Goal: Information Seeking & Learning: Learn about a topic

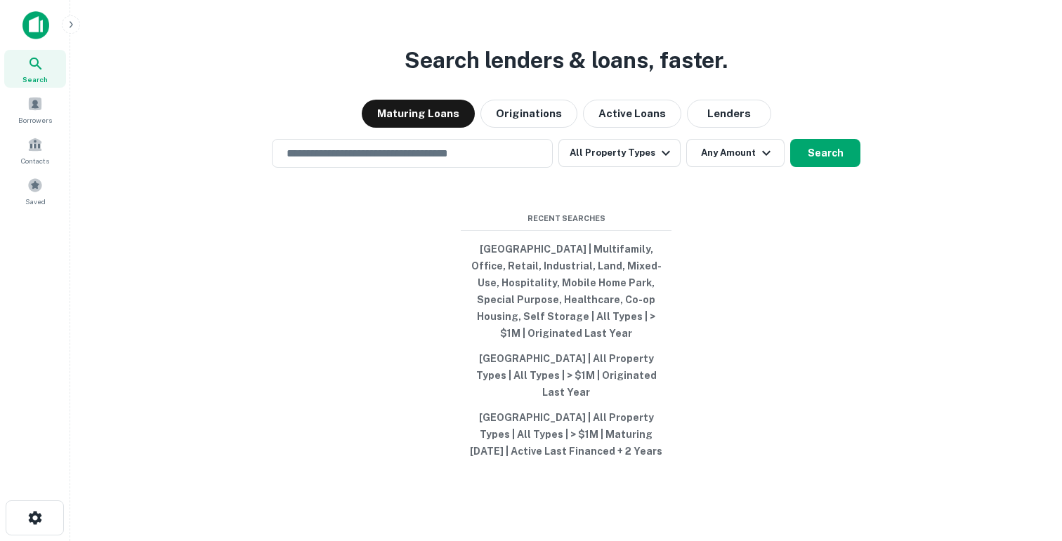
click at [71, 32] on button "button" at bounding box center [71, 24] width 18 height 18
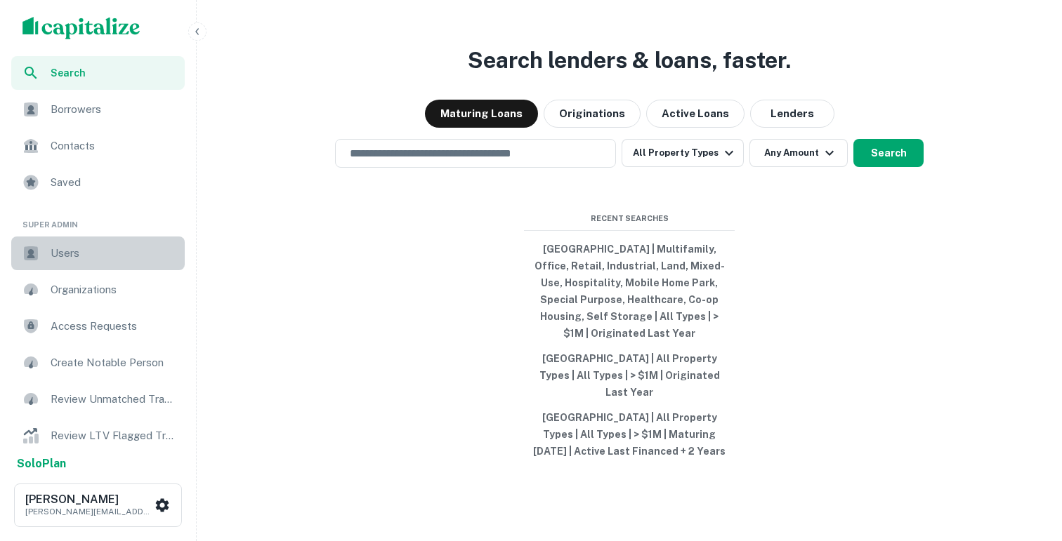
click at [79, 251] on span "Users" at bounding box center [114, 253] width 126 height 17
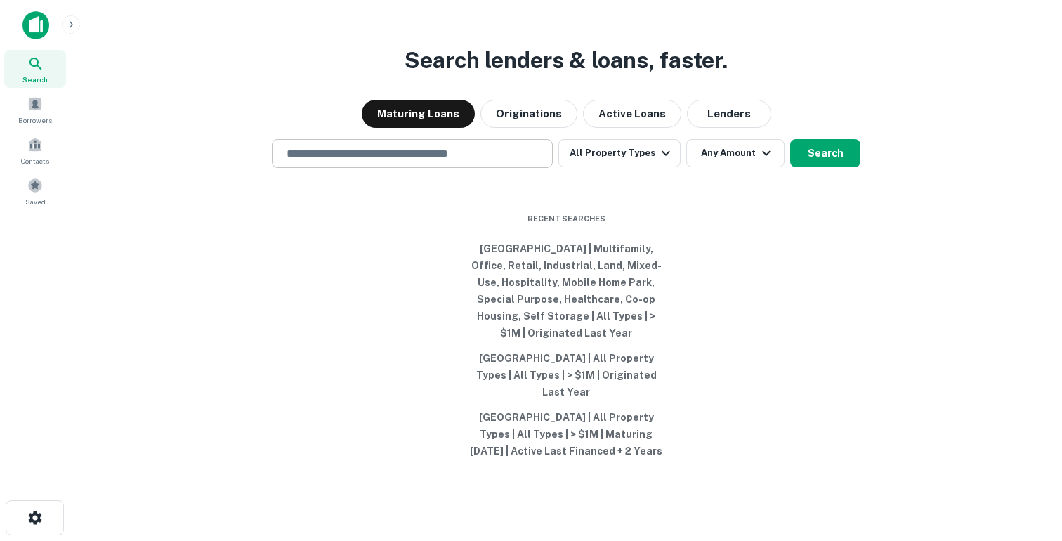
click at [297, 161] on input "text" at bounding box center [412, 153] width 268 height 16
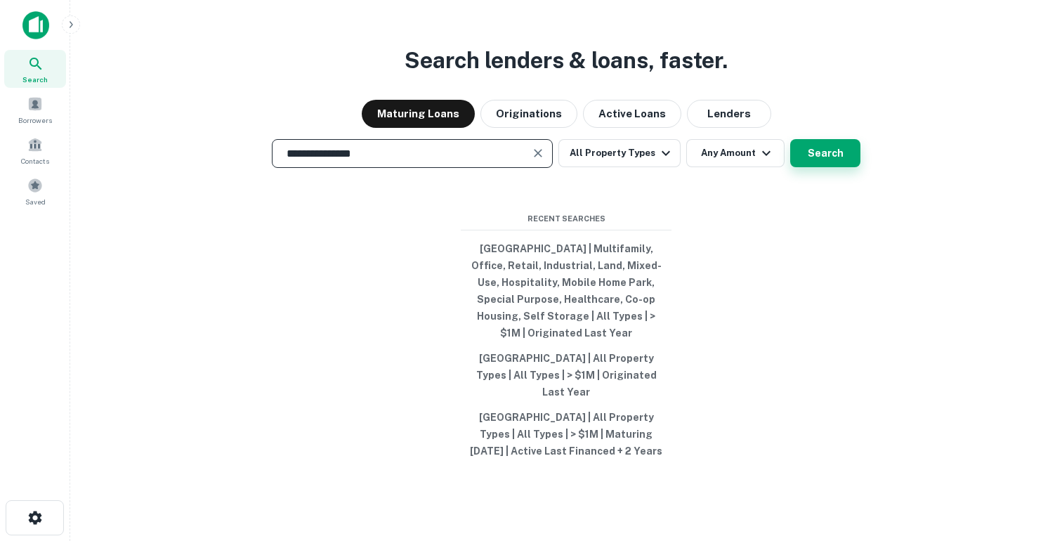
type input "**********"
click at [822, 167] on button "Search" at bounding box center [825, 153] width 70 height 28
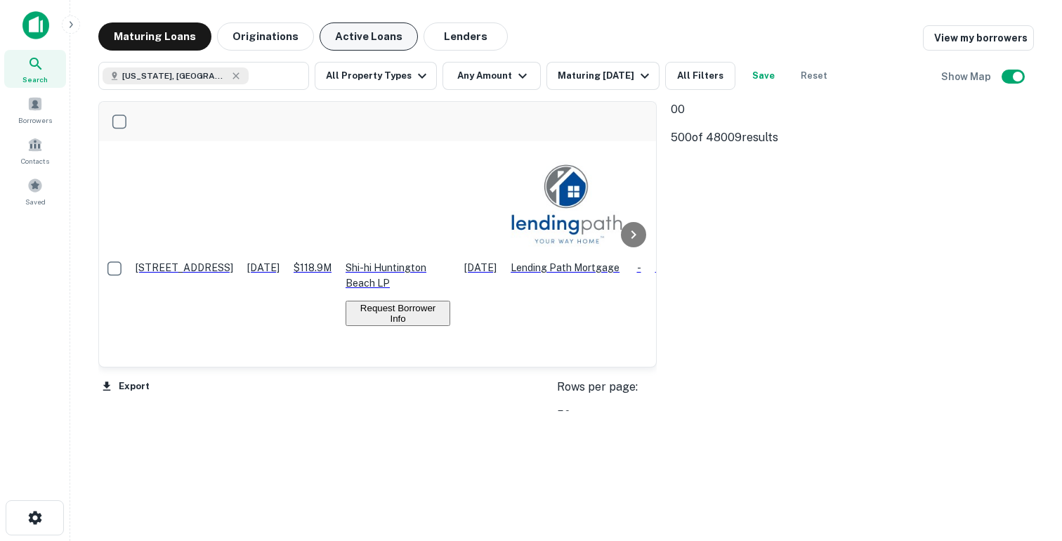
click at [363, 47] on button "Active Loans" at bounding box center [368, 36] width 98 height 28
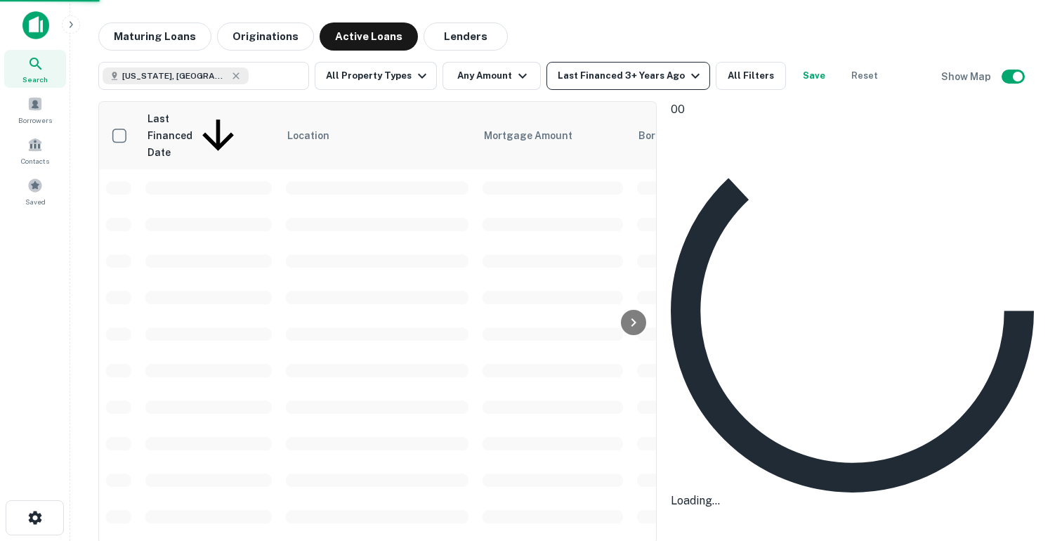
click at [573, 89] on button "Last Financed 3+ Years Ago" at bounding box center [628, 76] width 164 height 28
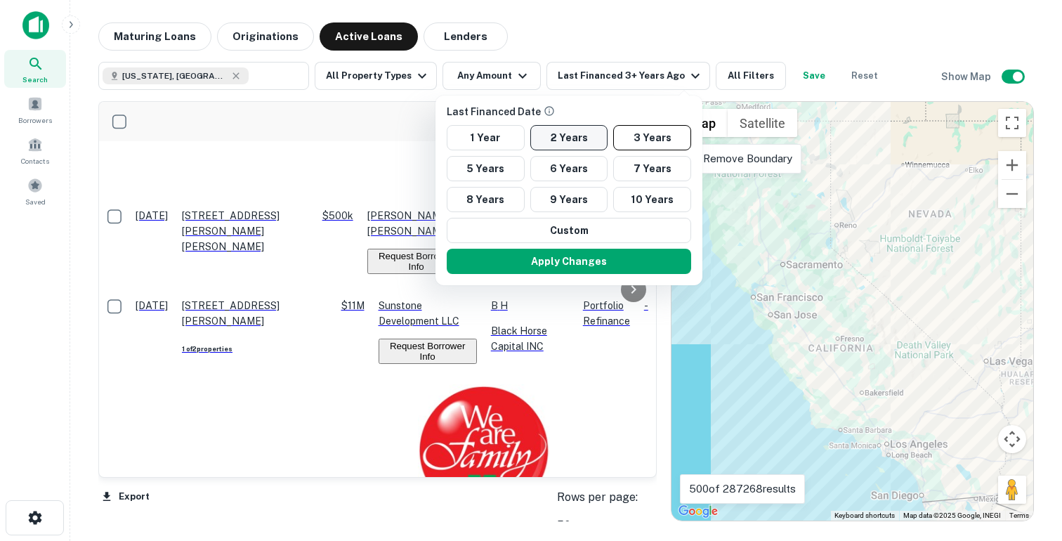
click at [565, 137] on button "2 Years" at bounding box center [569, 137] width 78 height 25
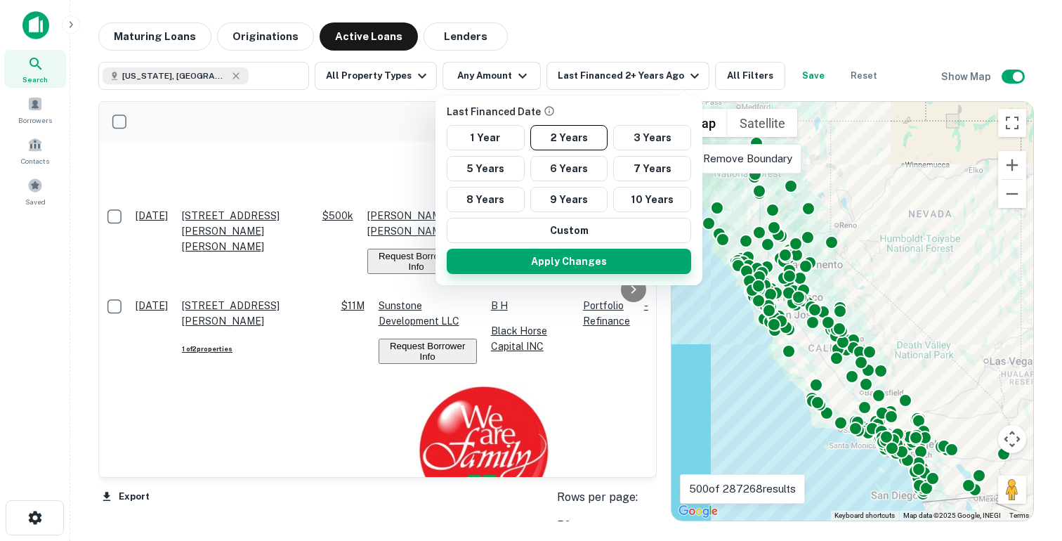
click at [535, 253] on button "Apply Changes" at bounding box center [569, 261] width 244 height 25
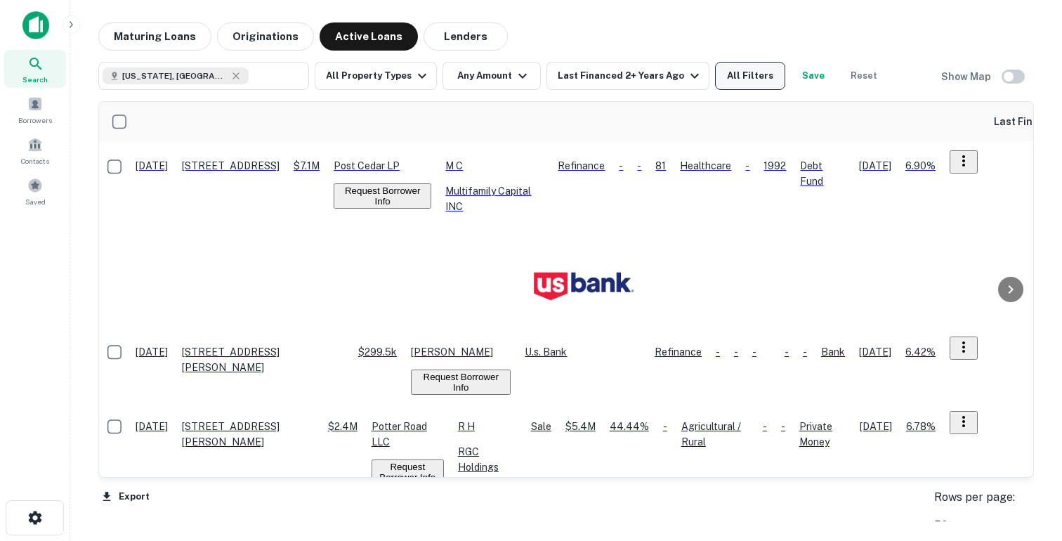
click at [737, 77] on button "All Filters" at bounding box center [750, 76] width 70 height 28
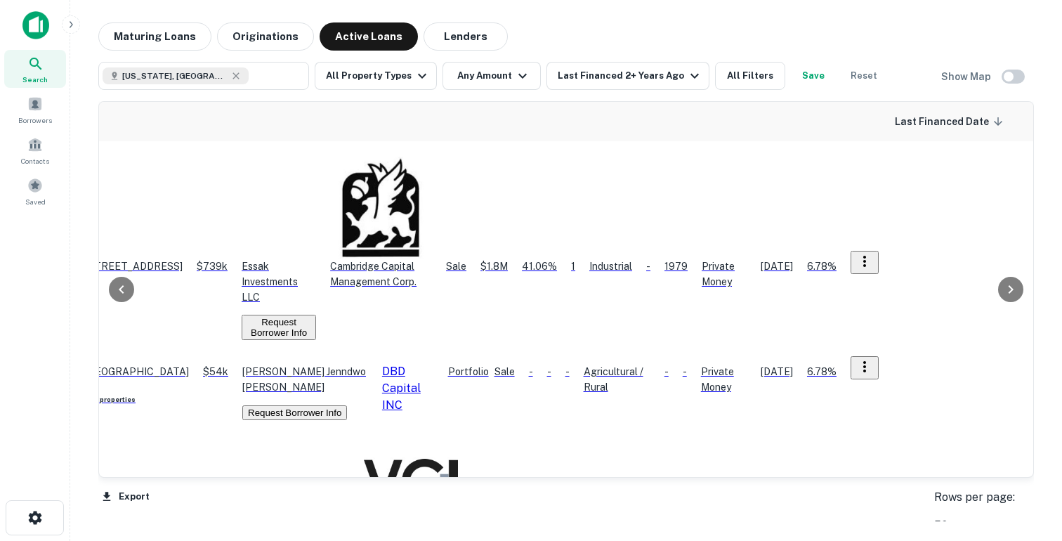
scroll to position [311, 97]
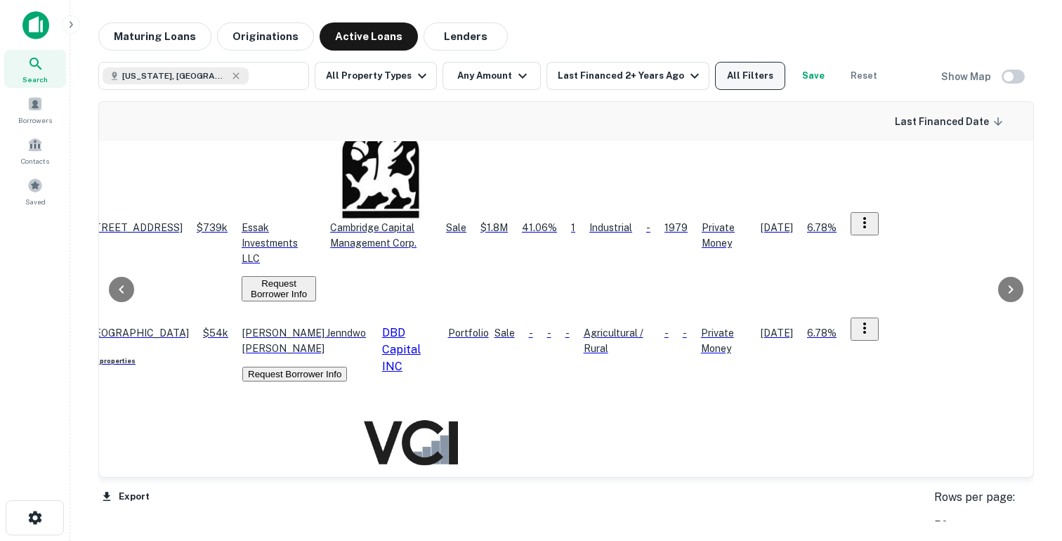
click at [751, 76] on button "All Filters" at bounding box center [750, 76] width 70 height 28
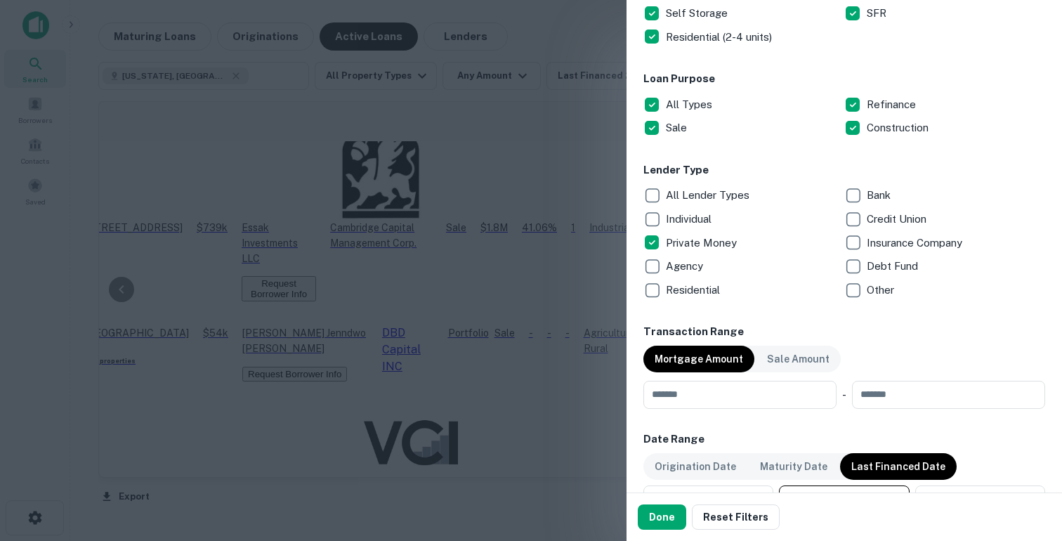
scroll to position [428, 0]
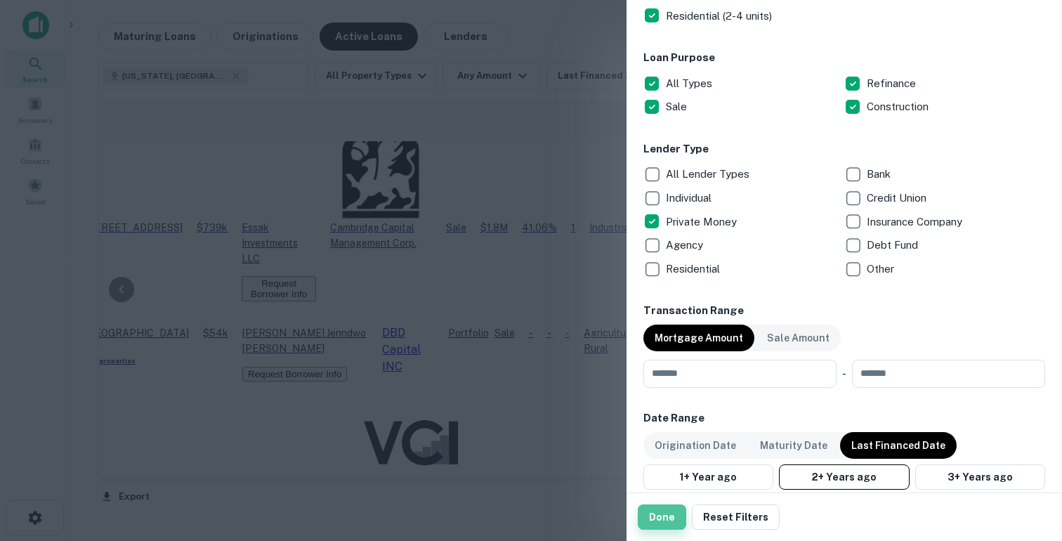
click at [660, 519] on button "Done" at bounding box center [662, 516] width 48 height 25
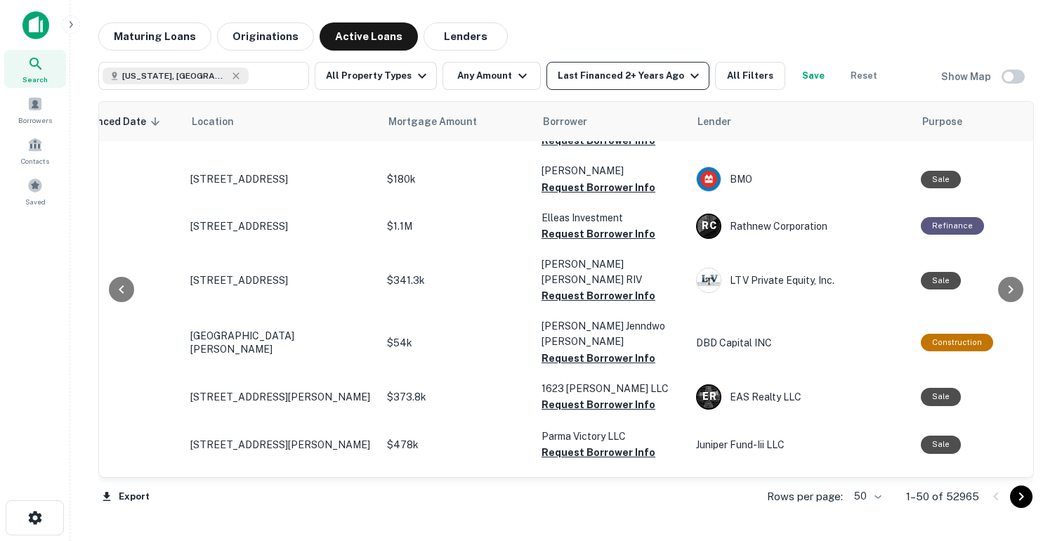
click at [611, 82] on div "Last Financed 2+ Years Ago" at bounding box center [629, 75] width 145 height 17
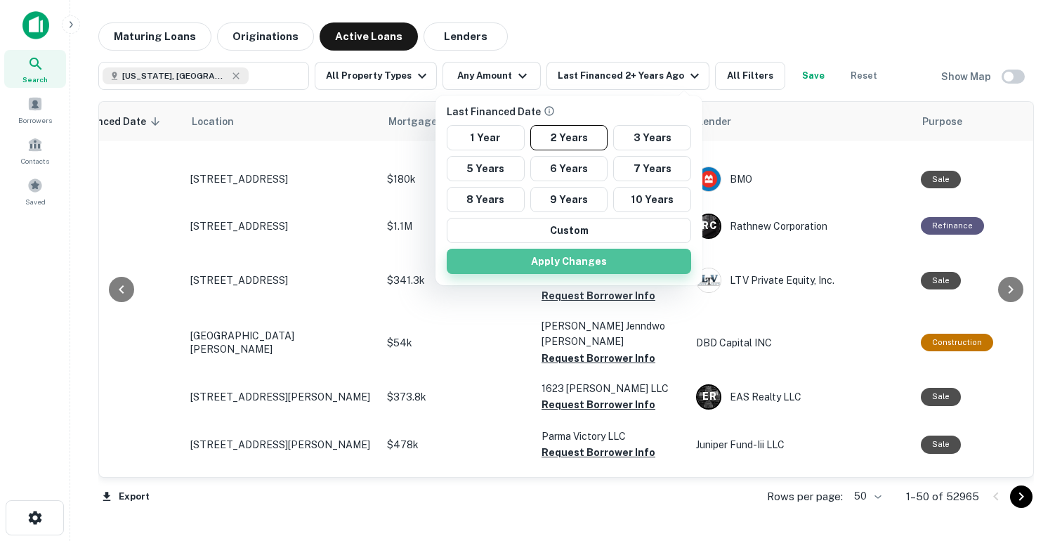
click at [523, 270] on button "Apply Changes" at bounding box center [569, 261] width 244 height 25
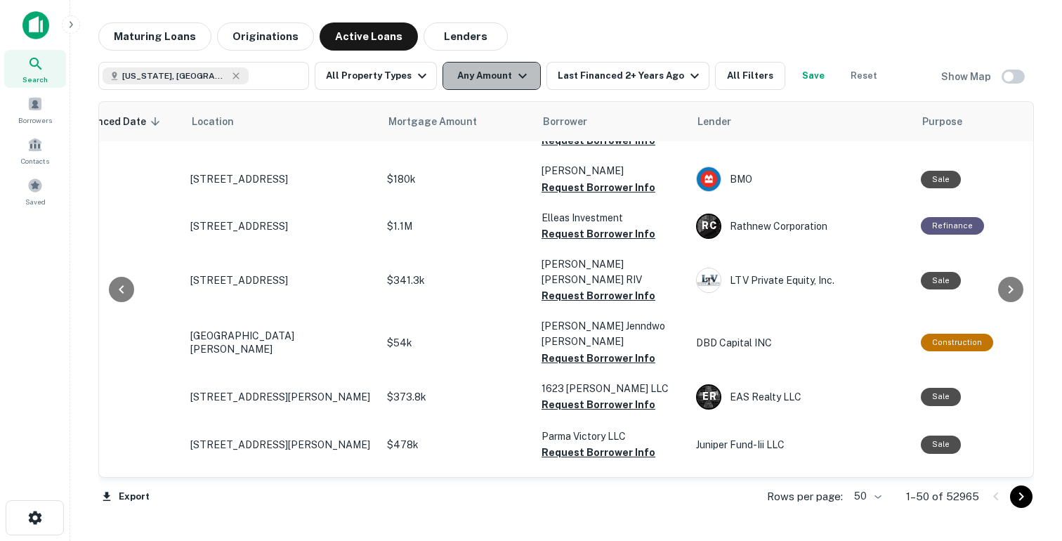
click at [461, 77] on button "Any Amount" at bounding box center [491, 76] width 98 height 28
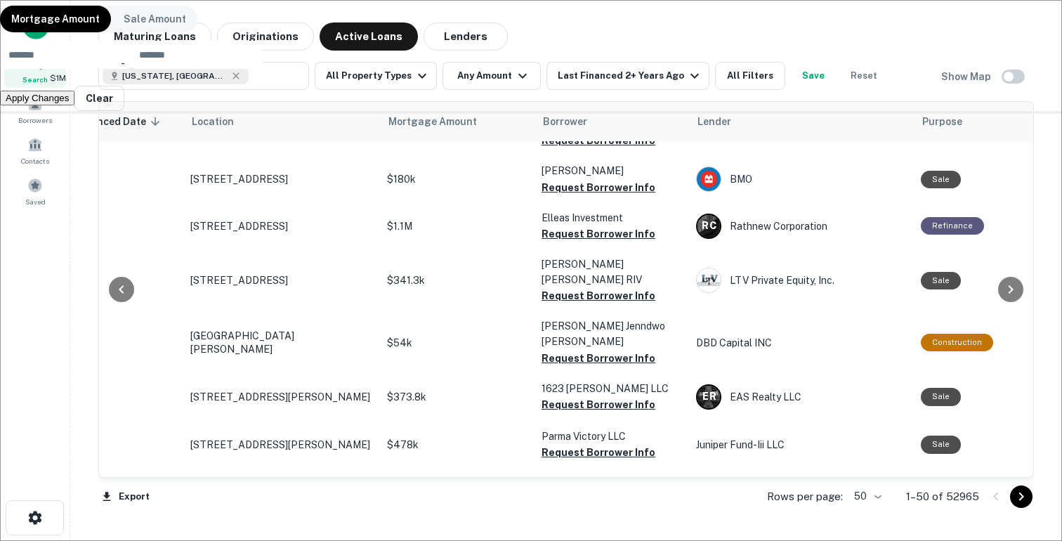
type input "*******"
click at [472, 114] on div "Mortgage Amount Sale Amount ******* $1M ​ - ​ Apply Changes Clear" at bounding box center [531, 57] width 1062 height 114
click at [74, 105] on button "Apply Changes" at bounding box center [37, 98] width 74 height 15
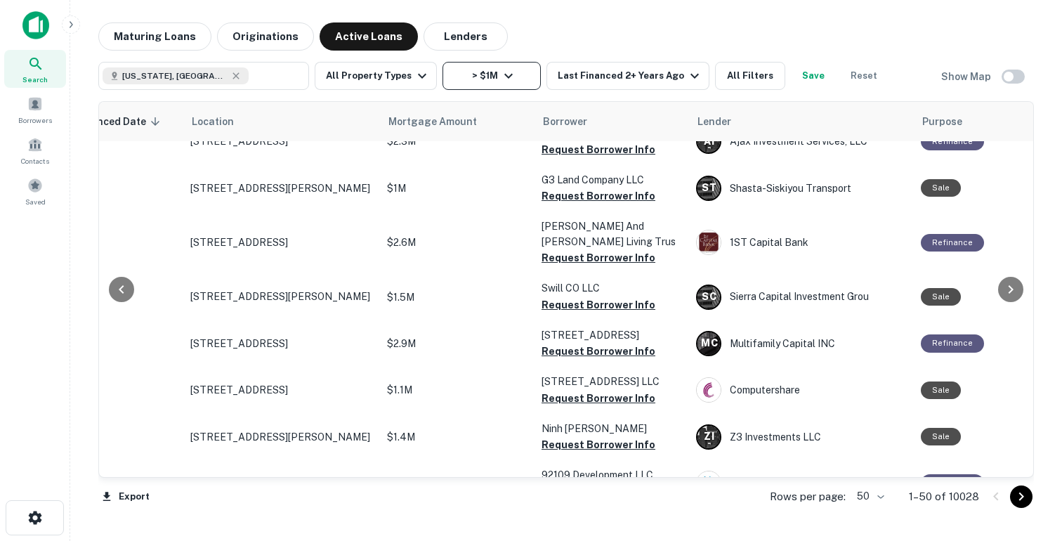
click at [513, 81] on button "> $1M" at bounding box center [491, 76] width 98 height 28
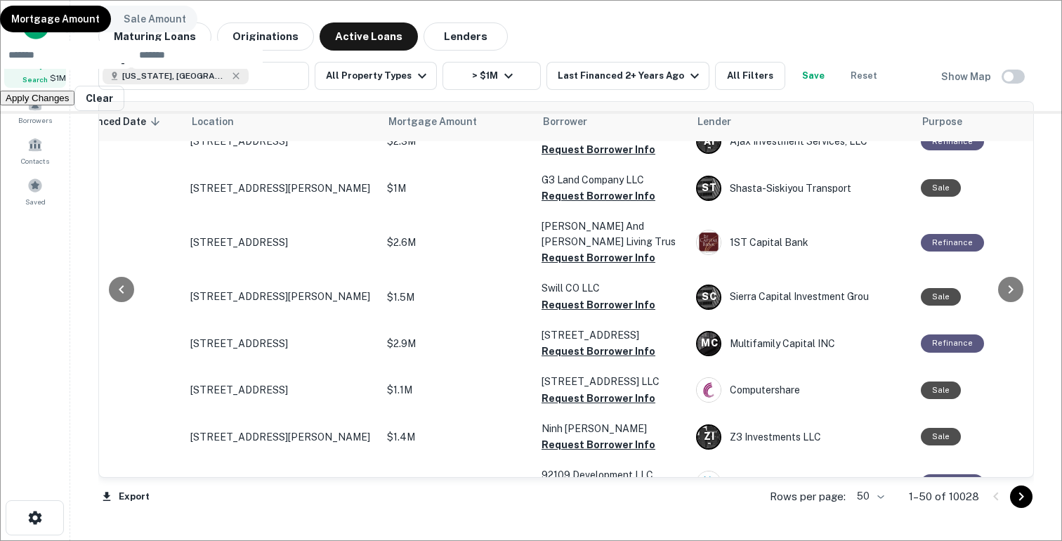
click at [545, 114] on div "Mortgage Amount Sale Amount ******* $1M ​ - ​ Apply Changes Clear" at bounding box center [531, 57] width 1062 height 114
click at [263, 69] on input "number" at bounding box center [197, 55] width 132 height 28
type input "********"
click at [74, 105] on button "Apply Changes" at bounding box center [37, 98] width 74 height 15
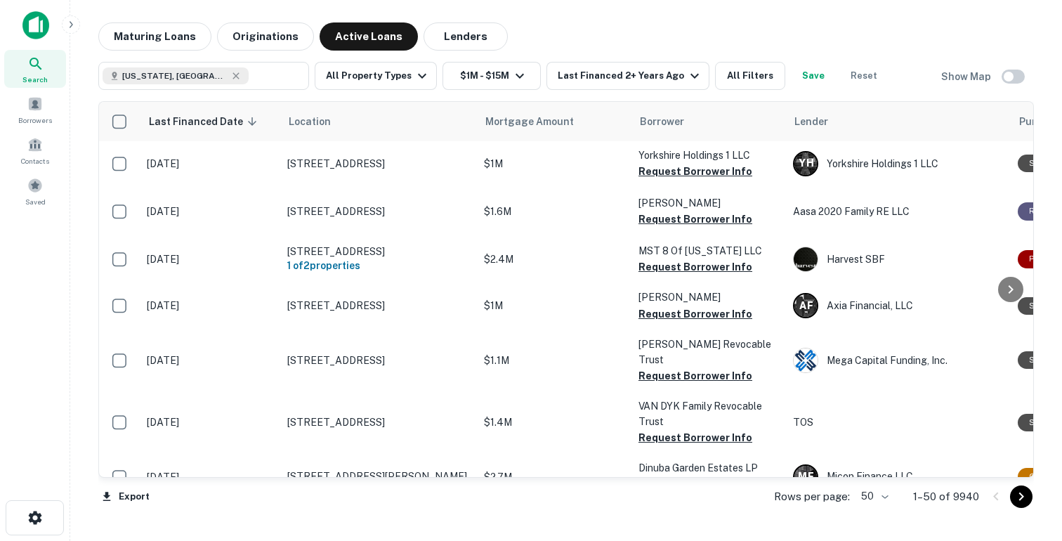
scroll to position [1147, 0]
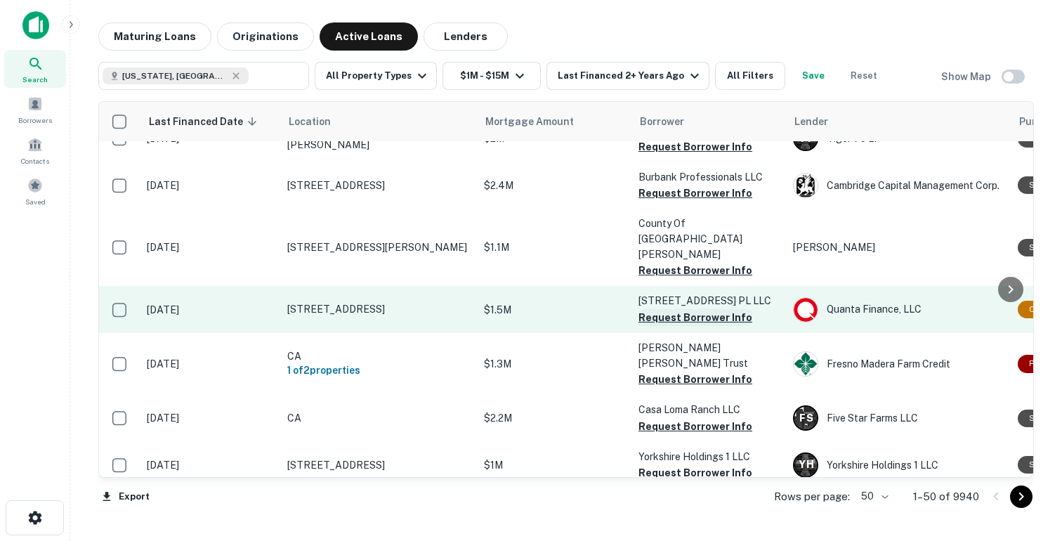
click at [668, 309] on button "Request Borrower Info" at bounding box center [695, 317] width 114 height 17
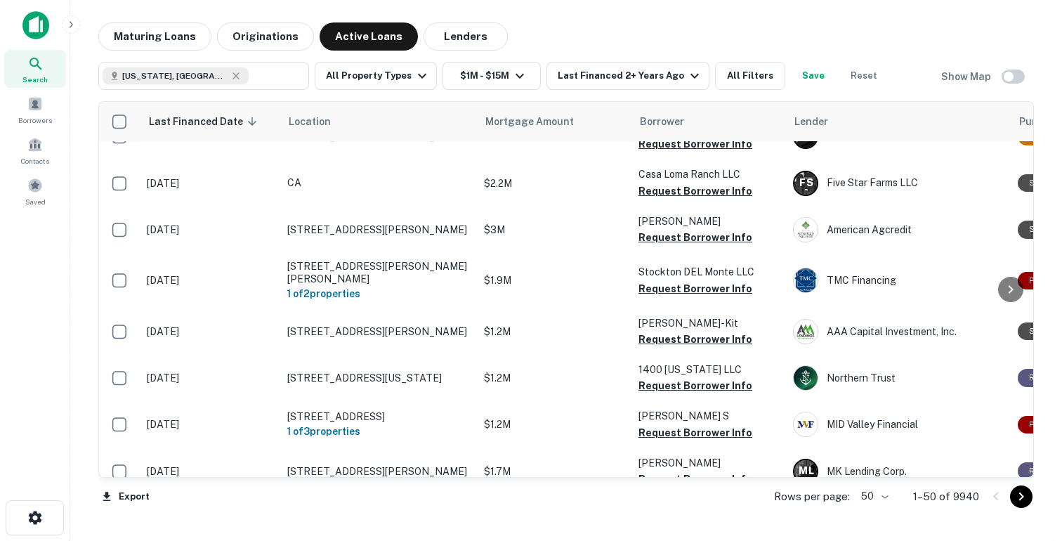
scroll to position [1818, 0]
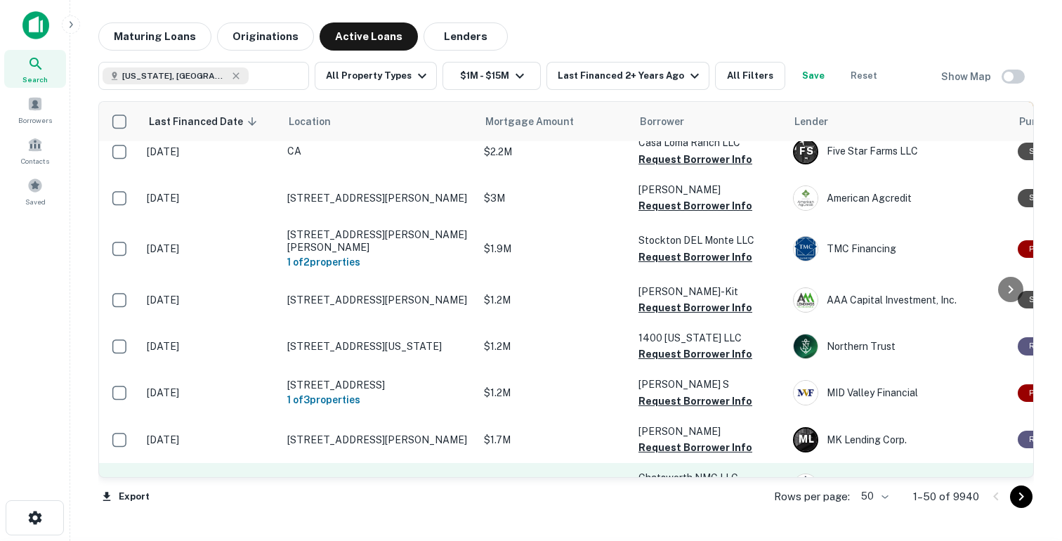
click at [697, 485] on button "Request Borrower Info" at bounding box center [695, 493] width 114 height 17
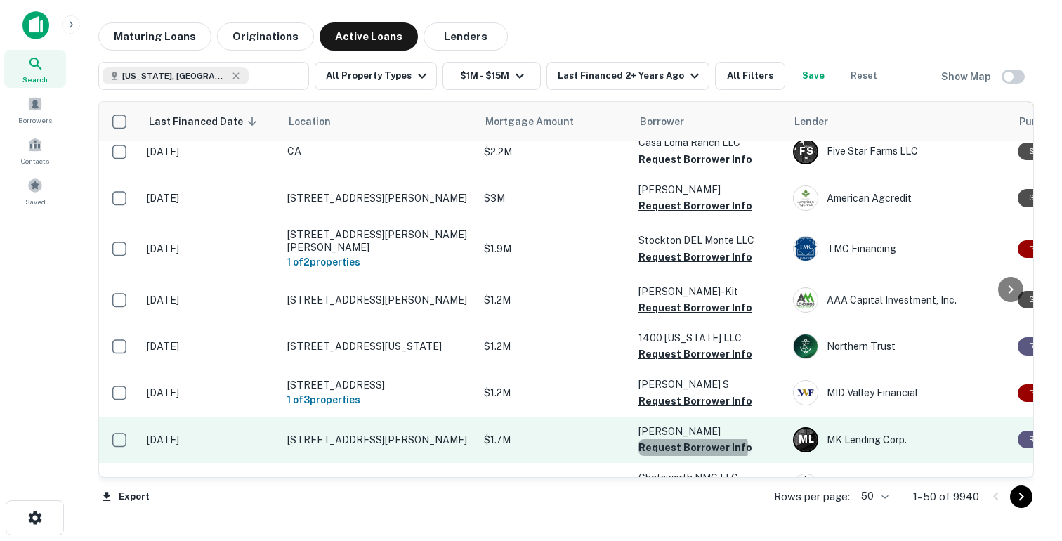
click at [692, 439] on button "Request Borrower Info" at bounding box center [695, 447] width 114 height 17
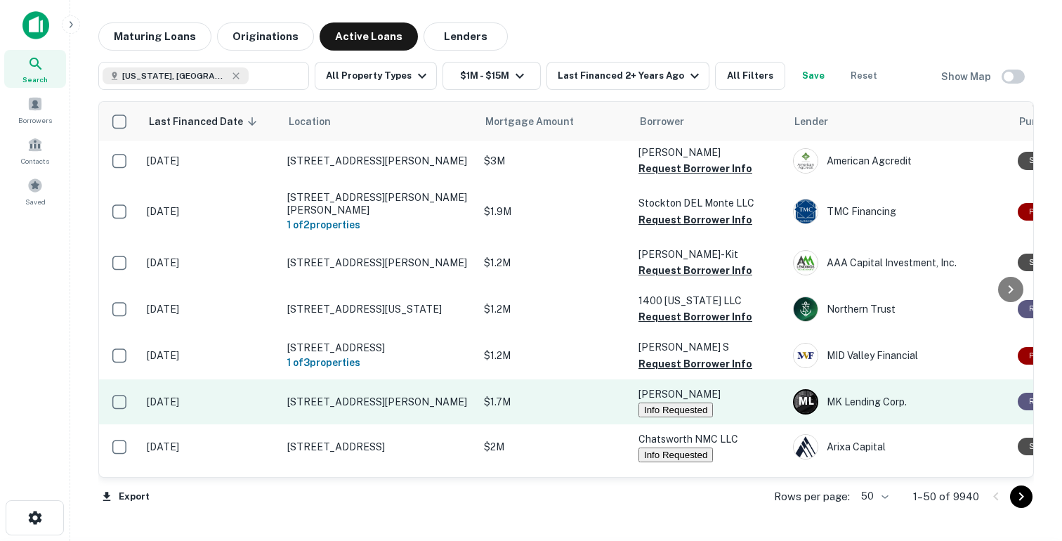
scroll to position [1934, 0]
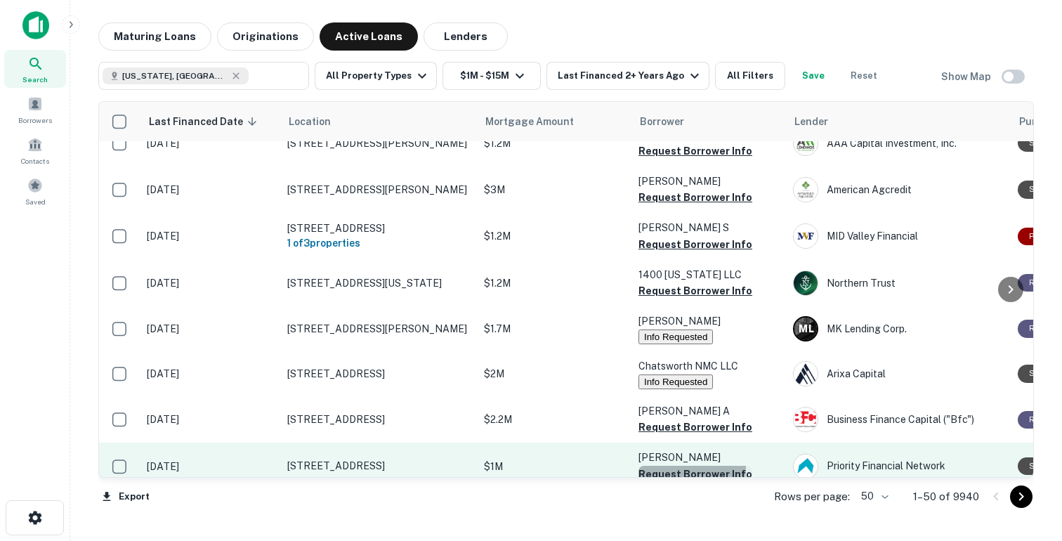
click at [675, 465] on button "Request Borrower Info" at bounding box center [695, 473] width 114 height 17
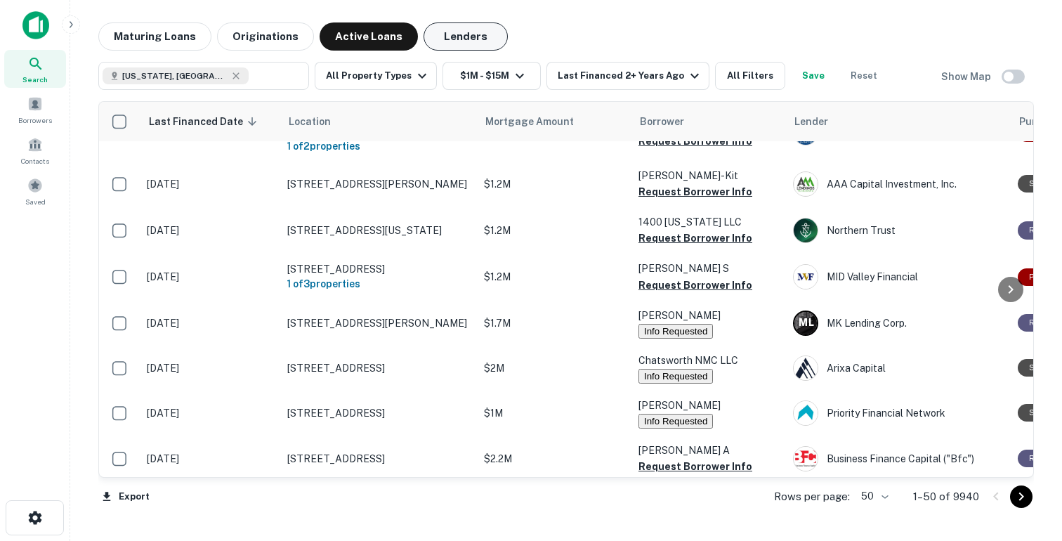
click at [475, 41] on button "Lenders" at bounding box center [465, 36] width 84 height 28
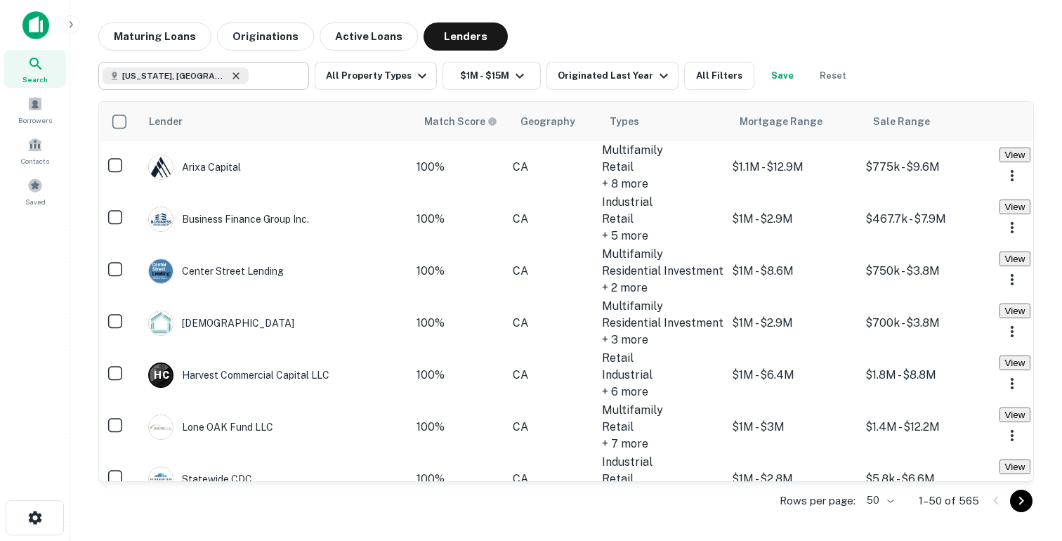
click at [230, 79] on icon at bounding box center [235, 75] width 11 height 11
type input "**********"
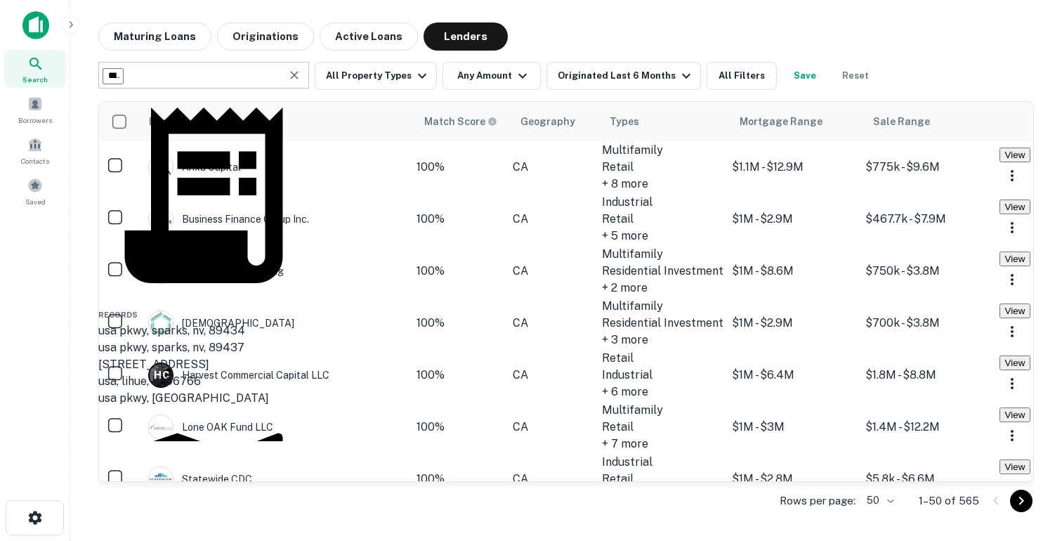
click at [296, 77] on icon "Clear" at bounding box center [294, 75] width 14 height 14
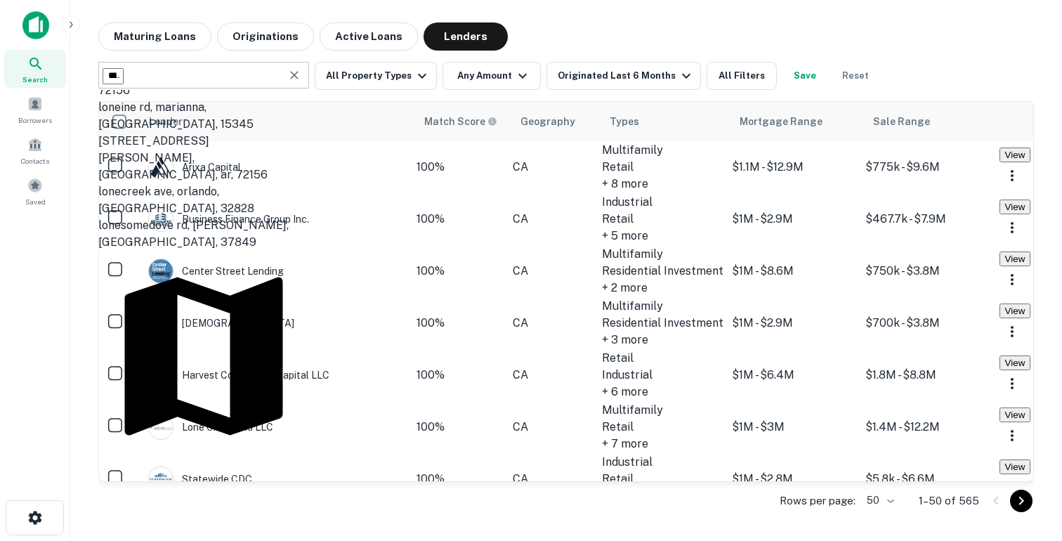
scroll to position [273, 0]
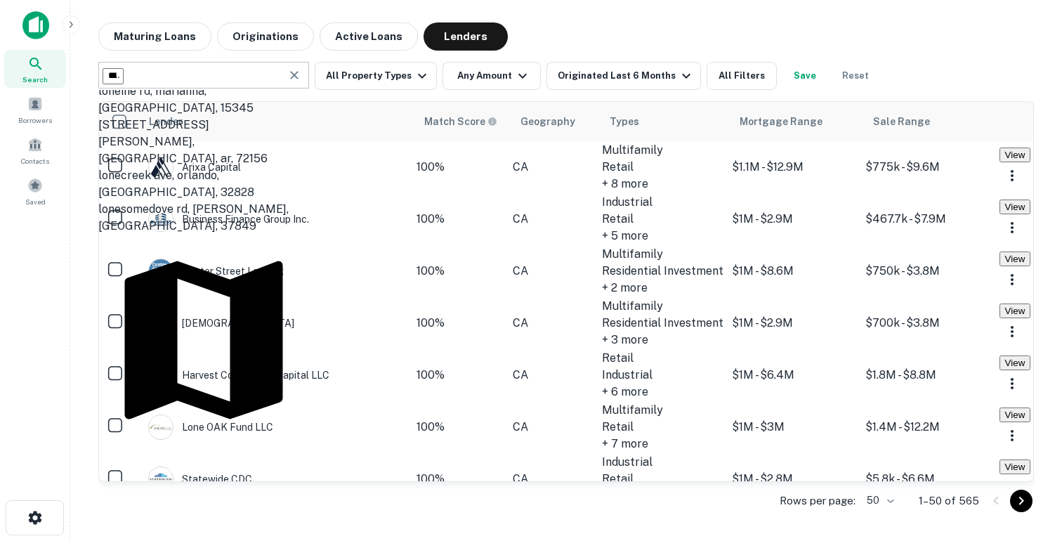
type input "****"
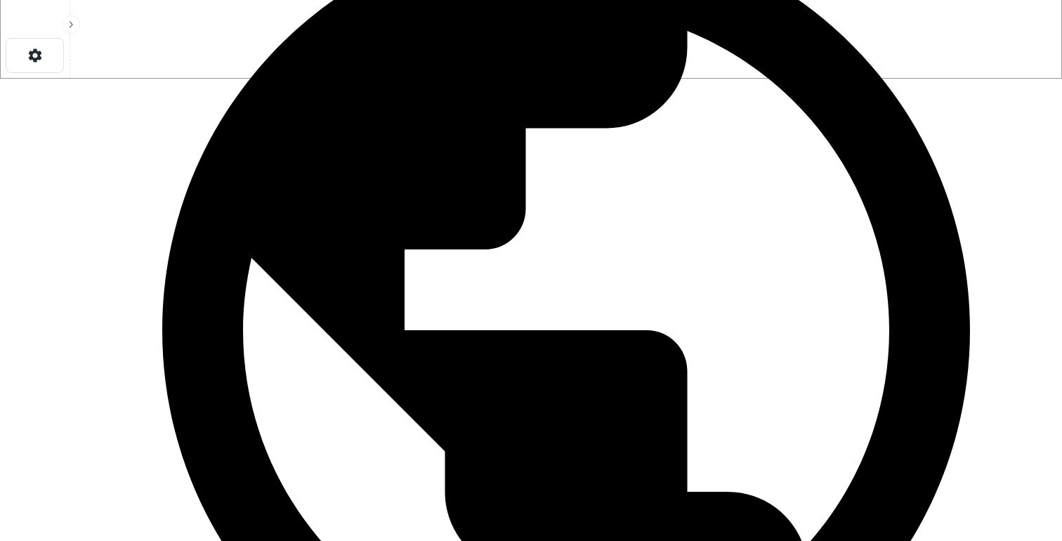
scroll to position [519, 0]
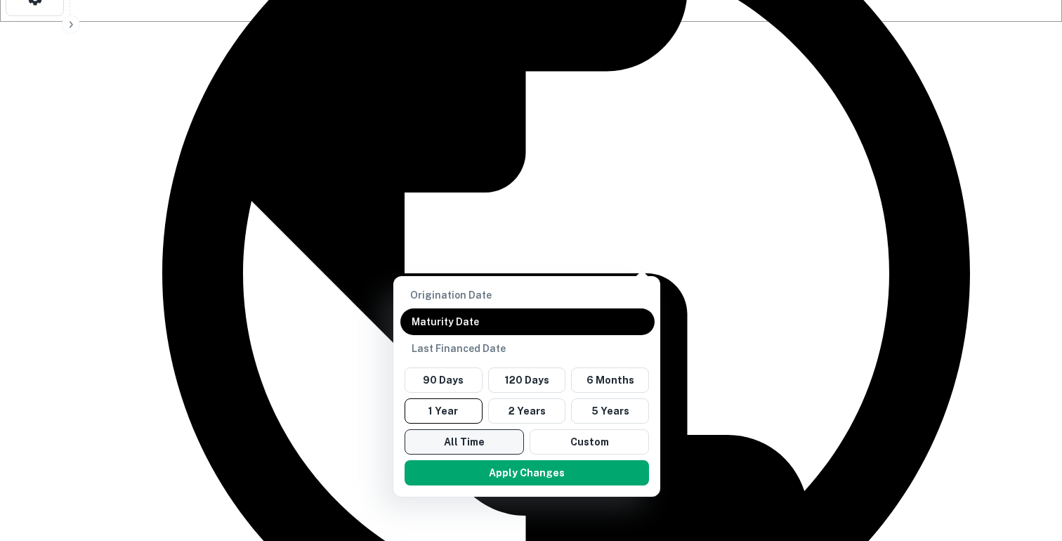
click at [453, 429] on button "All Time" at bounding box center [463, 441] width 119 height 25
click at [457, 460] on button "Apply Changes" at bounding box center [527, 472] width 244 height 25
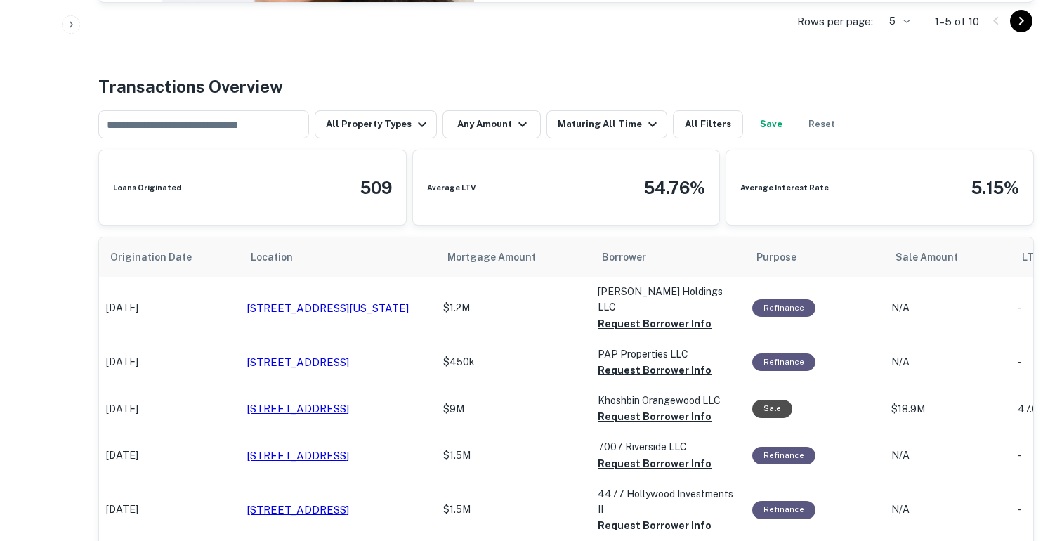
scroll to position [776, 0]
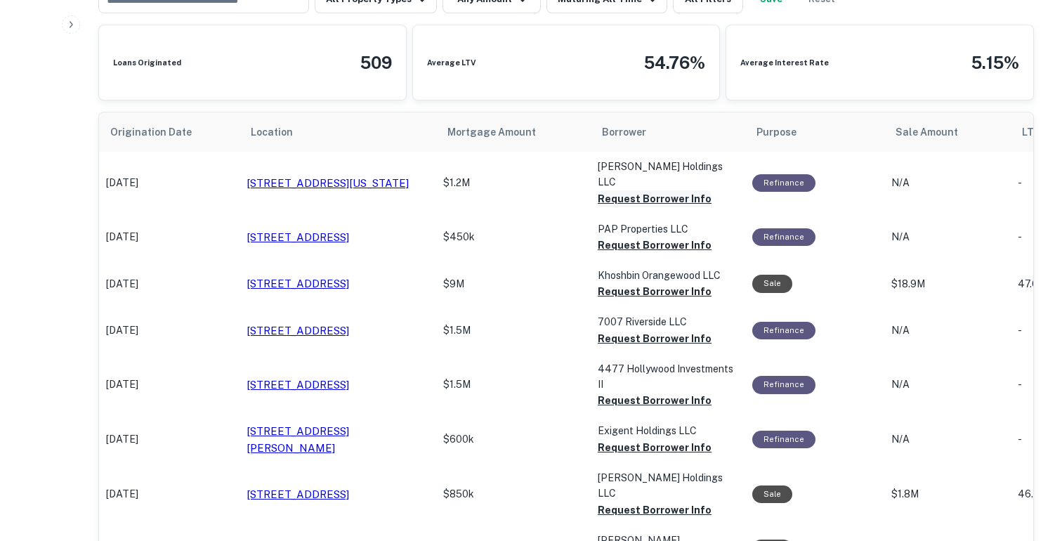
click at [619, 190] on button "Request Borrower Info" at bounding box center [654, 198] width 114 height 17
click at [607, 237] on button "Request Borrower Info" at bounding box center [654, 245] width 114 height 17
click at [608, 283] on button "Request Borrower Info" at bounding box center [654, 291] width 114 height 17
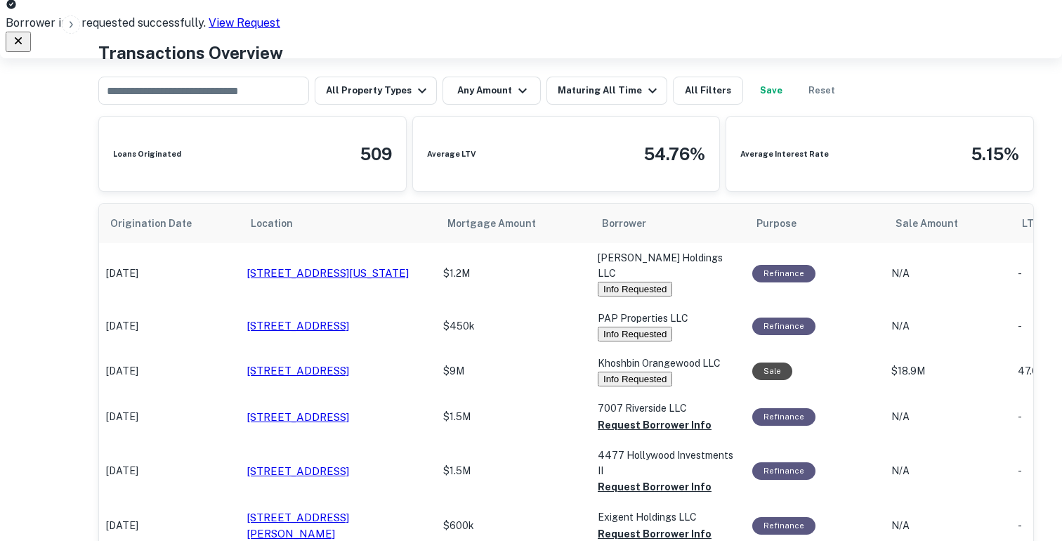
scroll to position [507, 0]
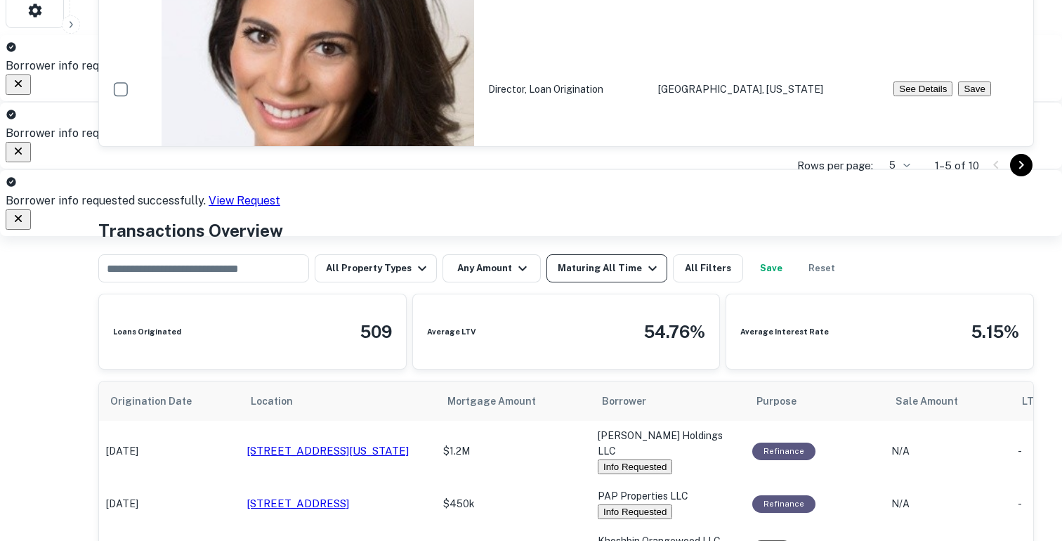
click at [597, 268] on div "Maturing All Time" at bounding box center [608, 268] width 103 height 17
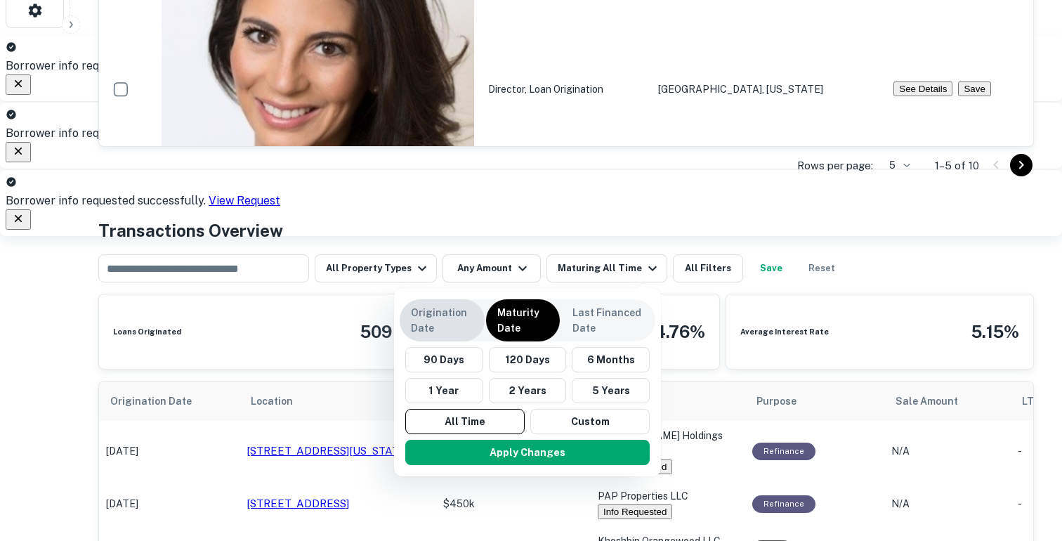
click at [451, 315] on p "Origination Date" at bounding box center [442, 320] width 62 height 31
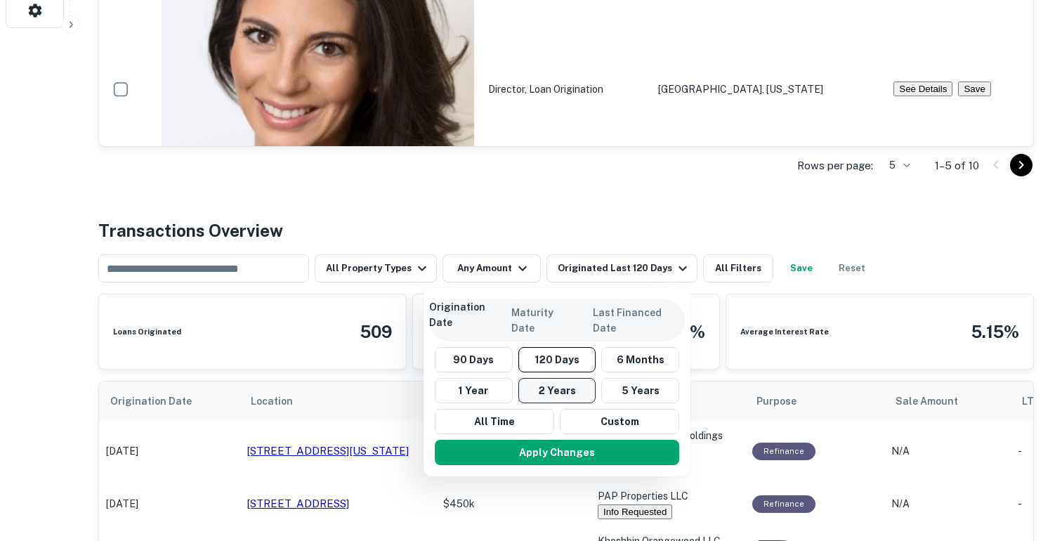
click at [551, 394] on button "2 Years" at bounding box center [557, 390] width 78 height 25
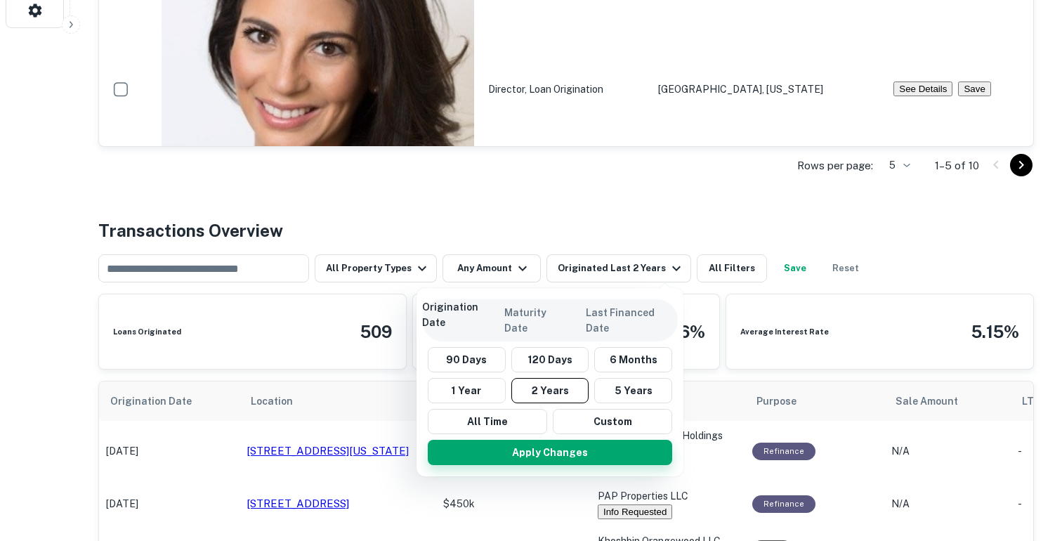
click at [531, 449] on button "Apply Changes" at bounding box center [550, 452] width 244 height 25
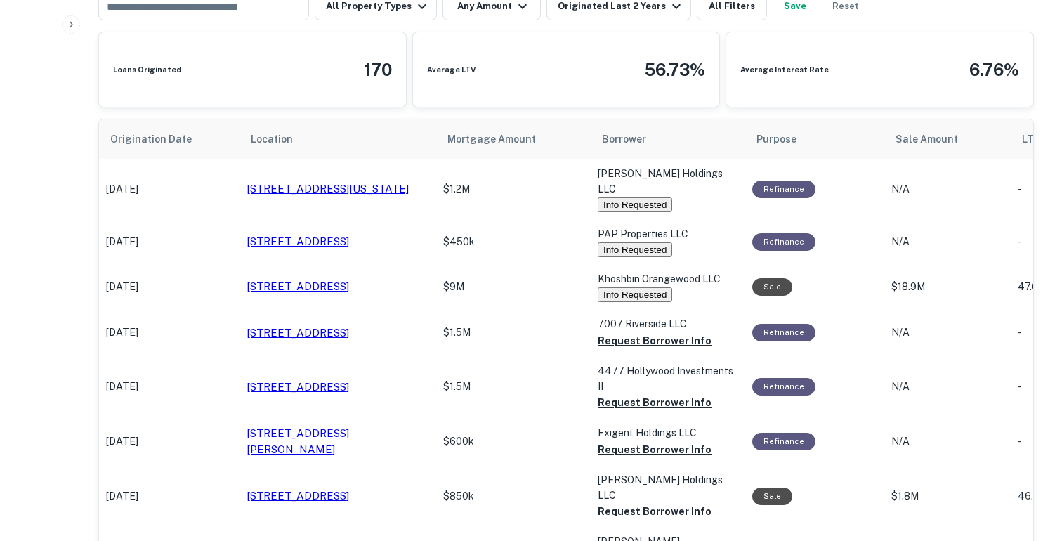
scroll to position [816, 0]
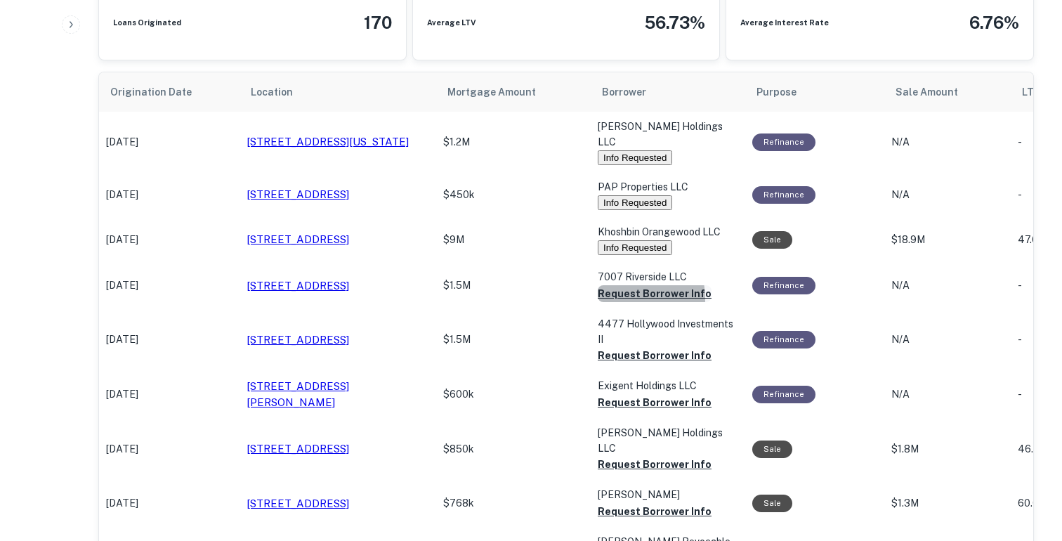
click at [614, 285] on button "Request Borrower Info" at bounding box center [654, 293] width 114 height 17
click at [617, 347] on button "Request Borrower Info" at bounding box center [654, 355] width 114 height 17
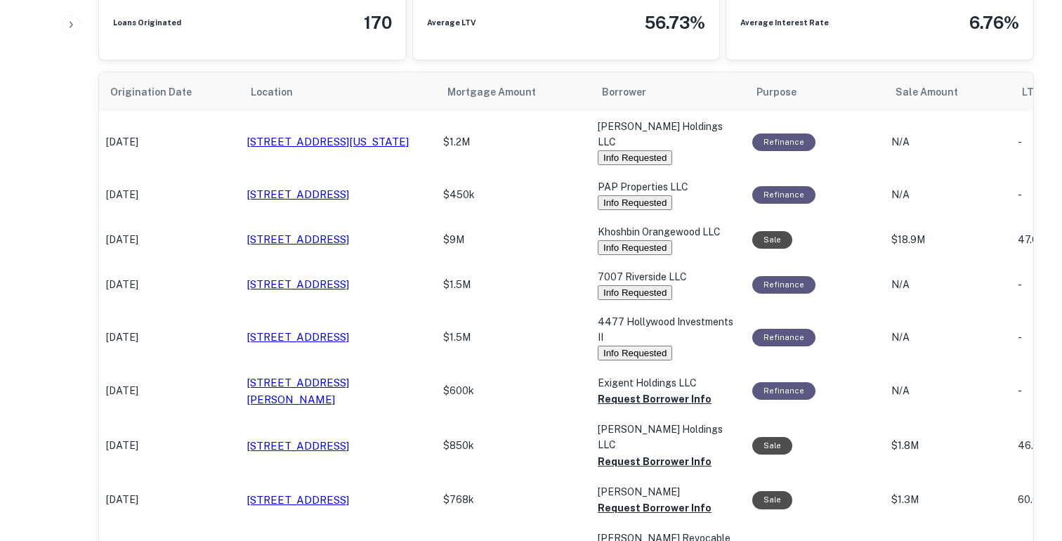
click at [617, 390] on button "Request Borrower Info" at bounding box center [654, 398] width 114 height 17
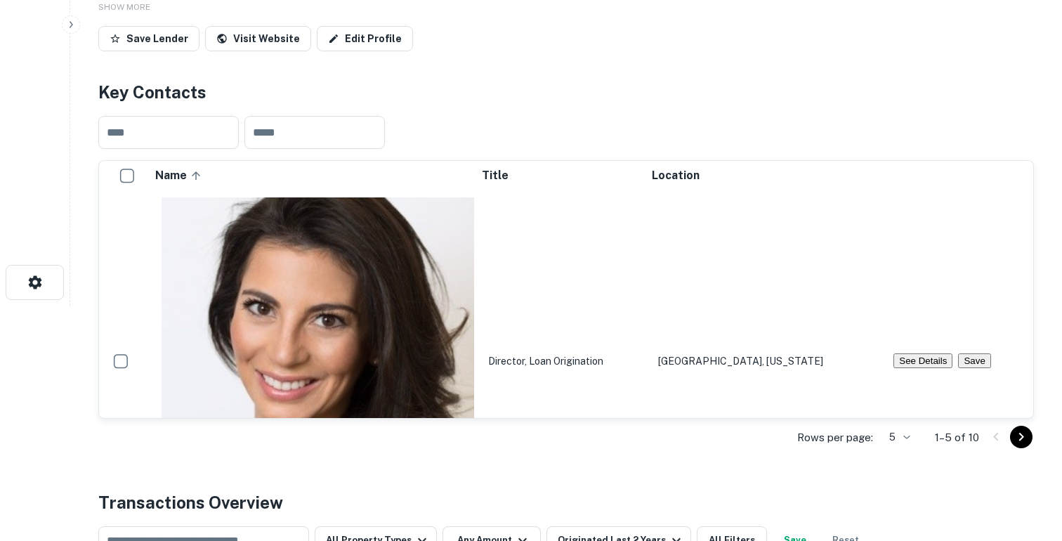
scroll to position [0, 0]
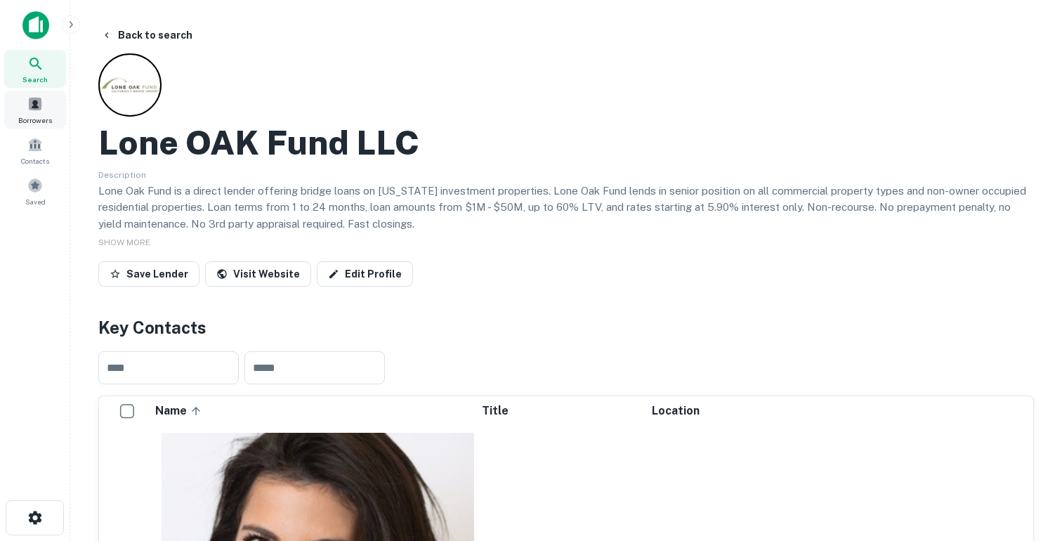
click at [34, 114] on span "Borrowers" at bounding box center [35, 119] width 34 height 11
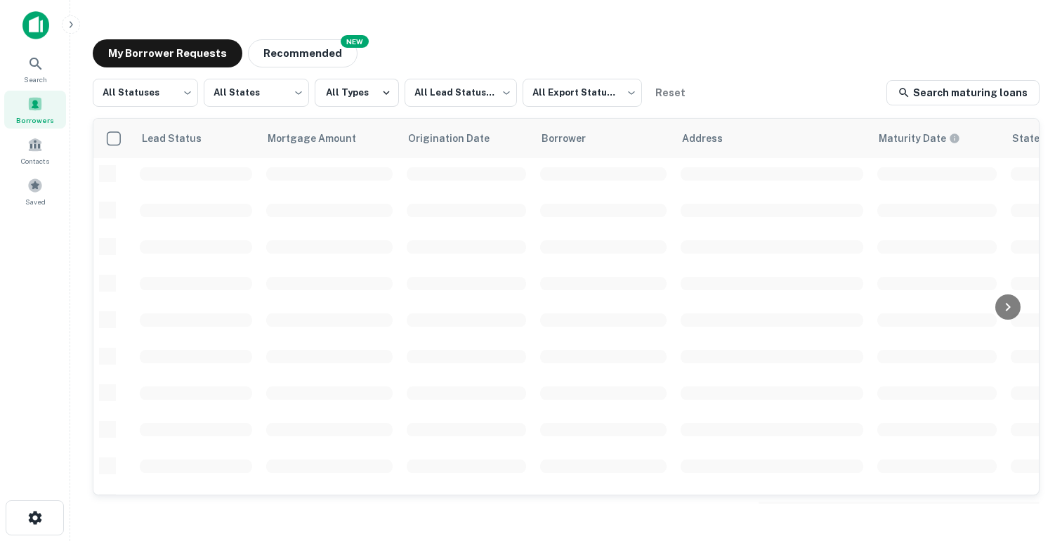
scroll to position [576, 0]
click at [59, 72] on div "Search" at bounding box center [35, 69] width 62 height 38
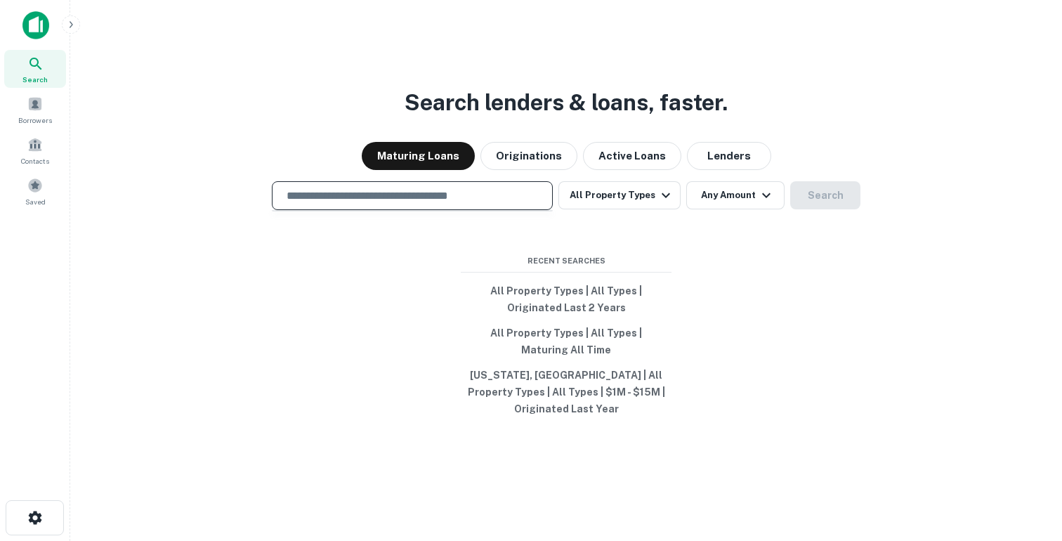
click at [455, 204] on input "text" at bounding box center [412, 195] width 268 height 16
type input "*********"
click at [358, 204] on input "text" at bounding box center [412, 195] width 268 height 16
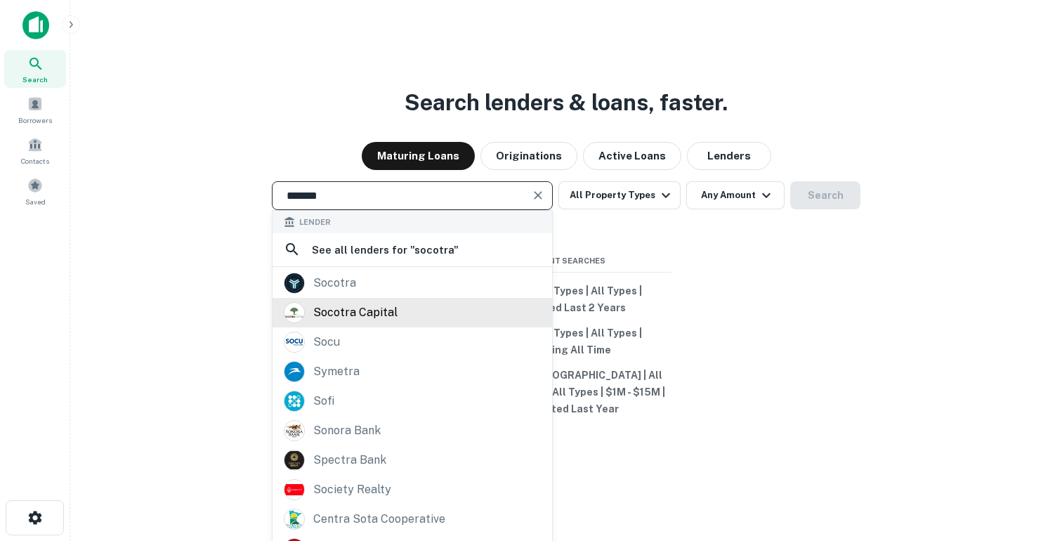
type input "*******"
click at [340, 321] on div "socotra capital" at bounding box center [355, 312] width 84 height 21
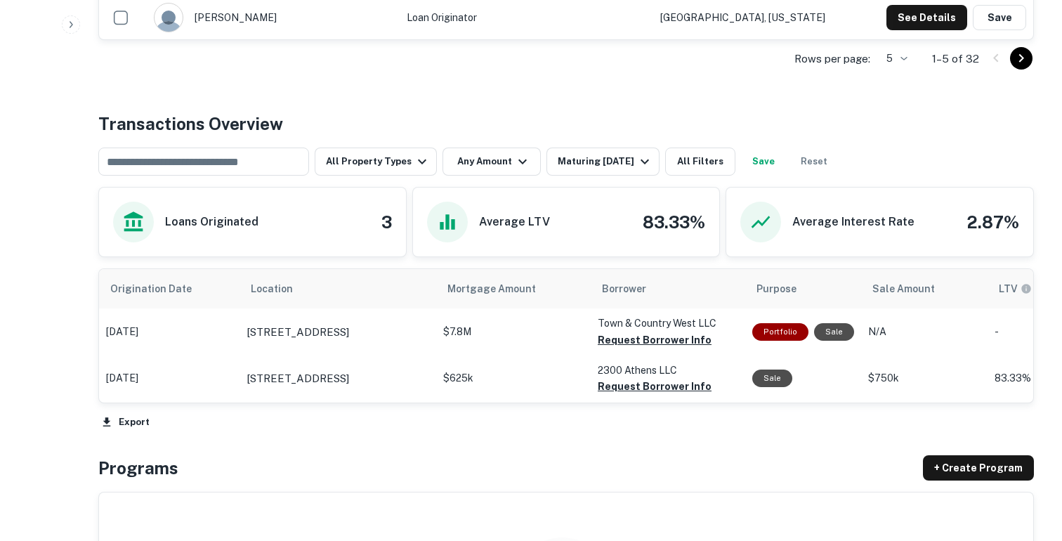
scroll to position [635, 0]
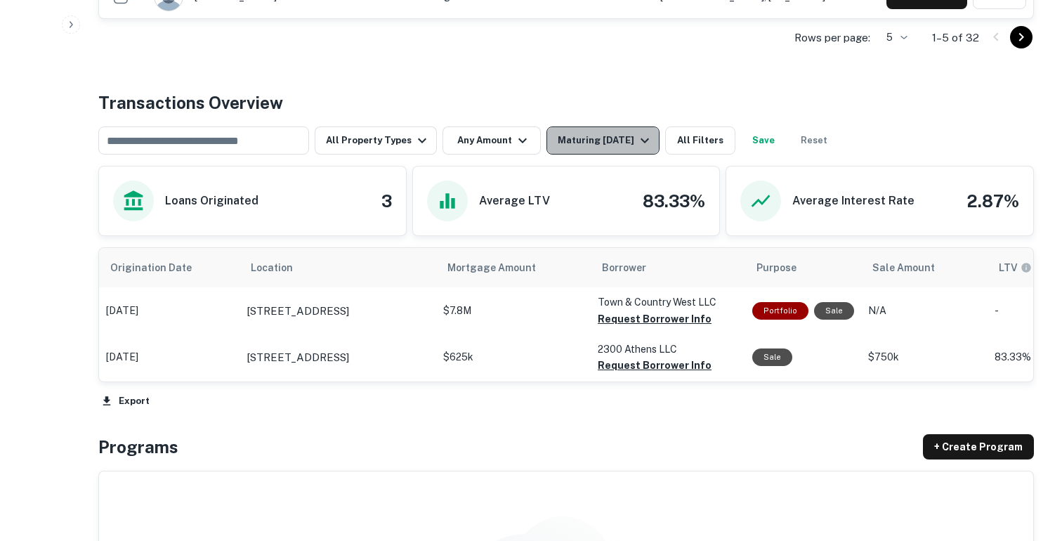
click at [605, 147] on div "Maturing [DATE]" at bounding box center [604, 140] width 95 height 17
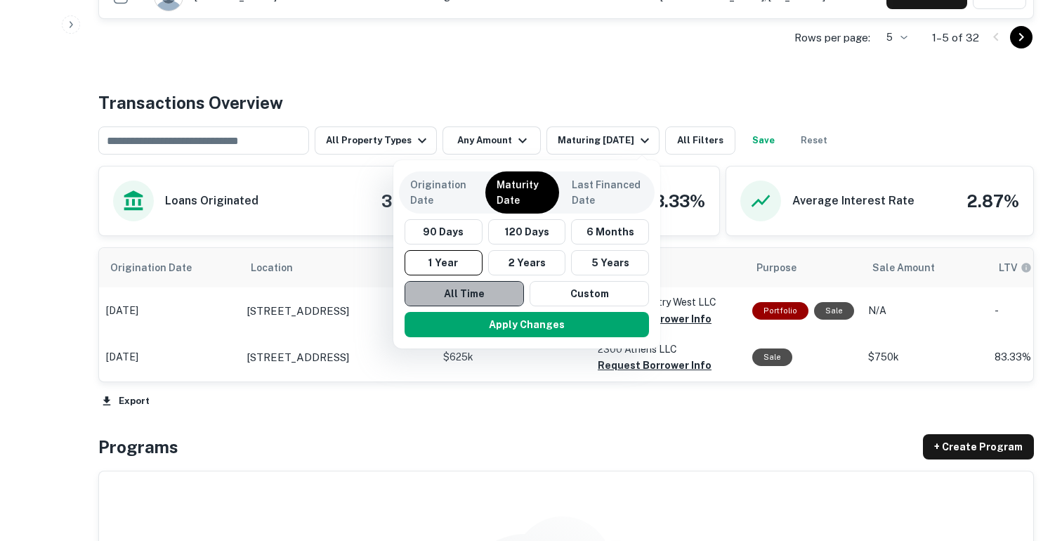
click at [461, 298] on button "All Time" at bounding box center [463, 293] width 119 height 25
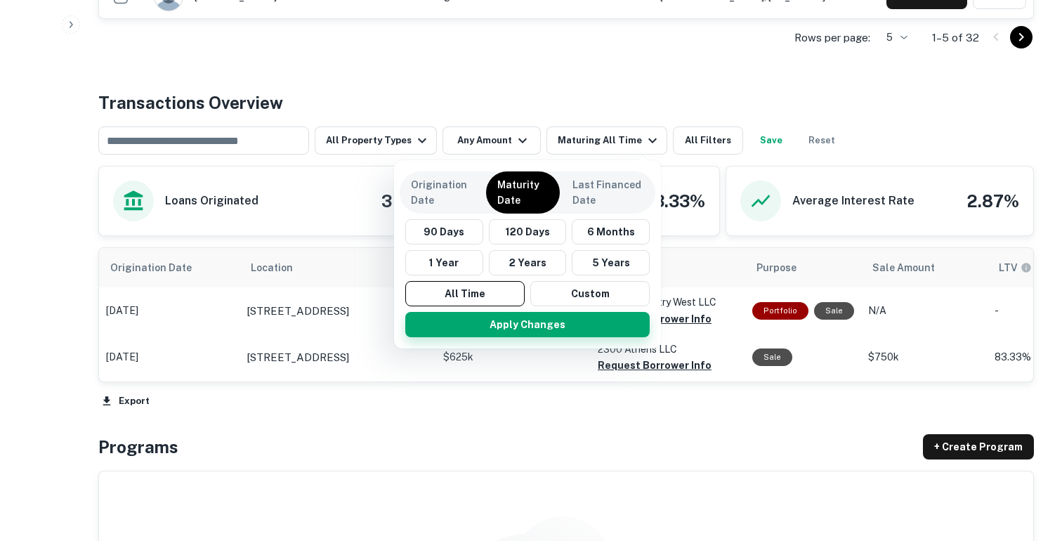
click at [463, 320] on button "Apply Changes" at bounding box center [527, 324] width 244 height 25
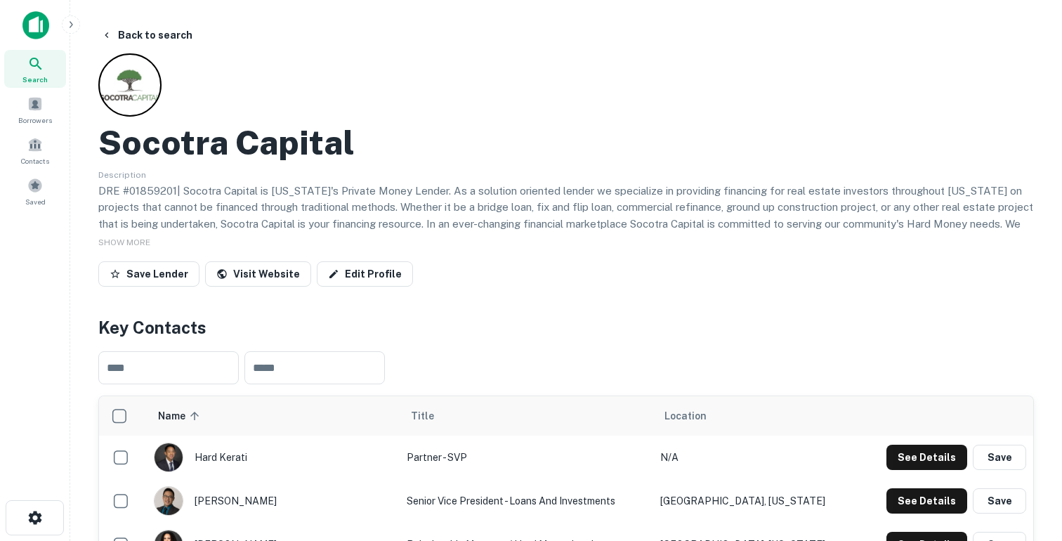
click at [30, 24] on img at bounding box center [35, 25] width 27 height 28
